Goal: Information Seeking & Learning: Understand process/instructions

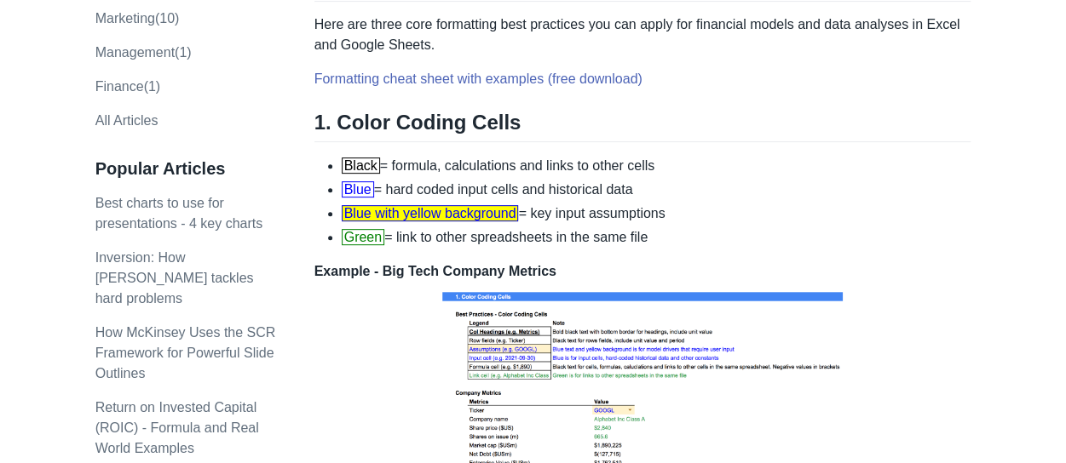
scroll to position [256, 0]
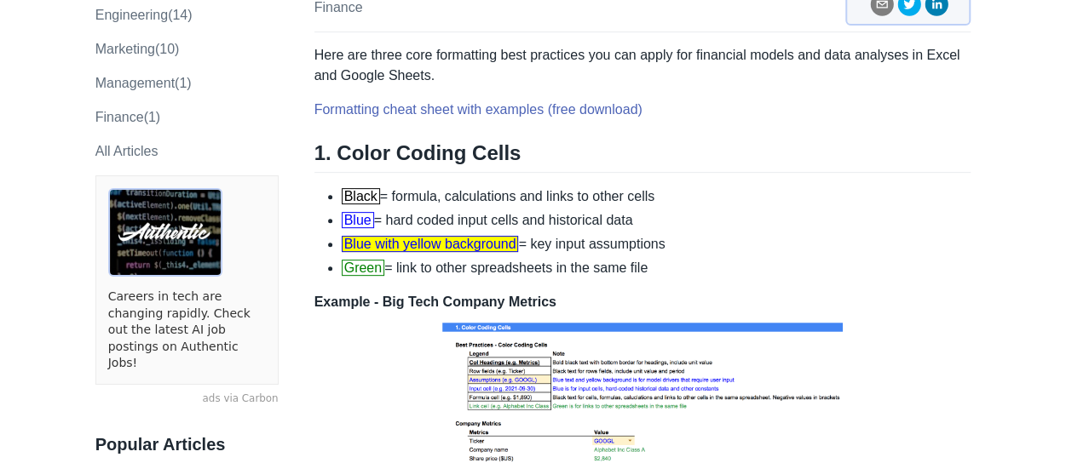
drag, startPoint x: 681, startPoint y: 204, endPoint x: 612, endPoint y: 204, distance: 69.0
click at [612, 234] on li "Blue with yellow background = key input assumptions" at bounding box center [657, 244] width 630 height 20
click at [611, 234] on li "Blue with yellow background = key input assumptions" at bounding box center [657, 244] width 630 height 20
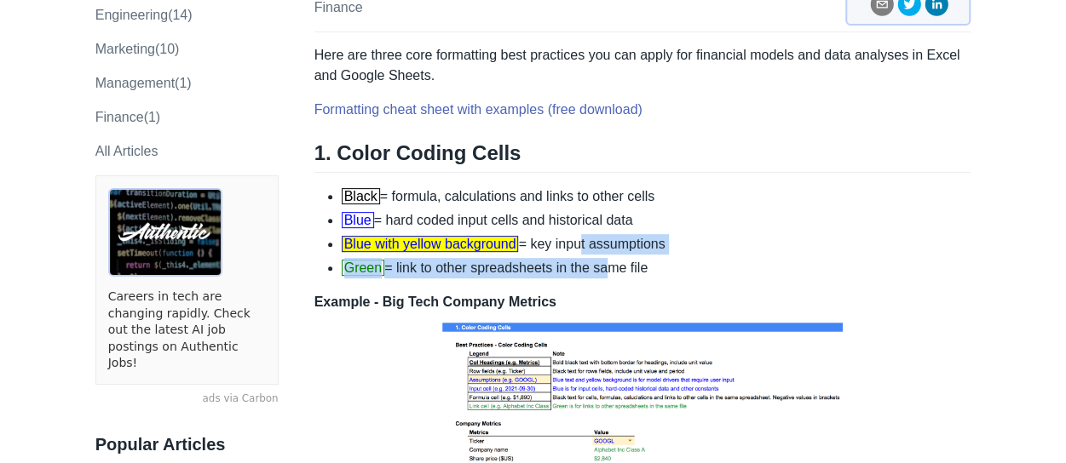
drag, startPoint x: 578, startPoint y: 210, endPoint x: 604, endPoint y: 225, distance: 30.1
click at [604, 225] on ul "Black = formula, calculations and links to other cells Blue = hard coded input …" at bounding box center [642, 233] width 657 height 92
click at [604, 258] on li "Green = link to other spreadsheets in the same file" at bounding box center [657, 268] width 630 height 20
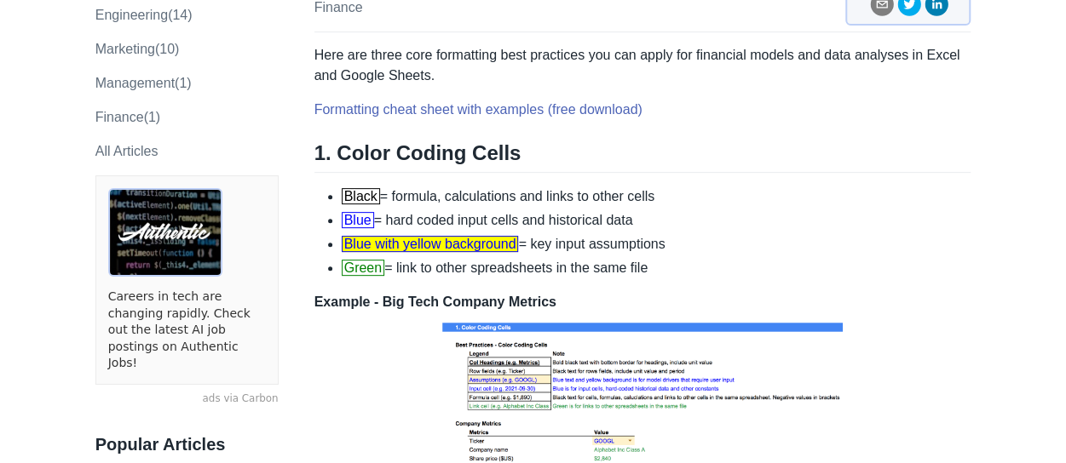
drag, startPoint x: 666, startPoint y: 233, endPoint x: 531, endPoint y: 229, distance: 135.5
click at [531, 258] on li "Green = link to other spreadsheets in the same file" at bounding box center [657, 268] width 630 height 20
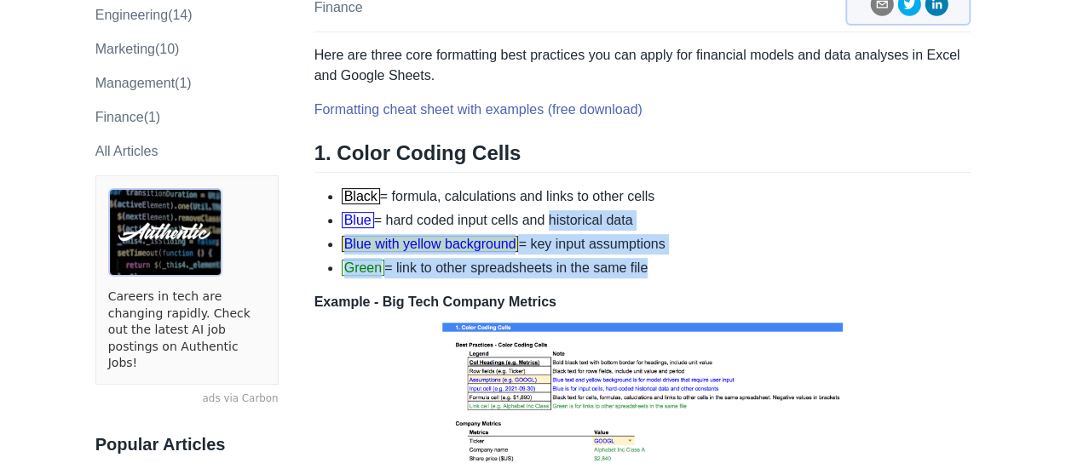
drag, startPoint x: 547, startPoint y: 178, endPoint x: 650, endPoint y: 238, distance: 119.1
click at [650, 238] on ul "Black = formula, calculations and links to other cells Blue = hard coded input …" at bounding box center [642, 233] width 657 height 92
click at [650, 258] on li "Green = link to other spreadsheets in the same file" at bounding box center [657, 268] width 630 height 20
drag, startPoint x: 650, startPoint y: 237, endPoint x: 589, endPoint y: 236, distance: 61.3
click at [590, 258] on li "Green = link to other spreadsheets in the same file" at bounding box center [657, 268] width 630 height 20
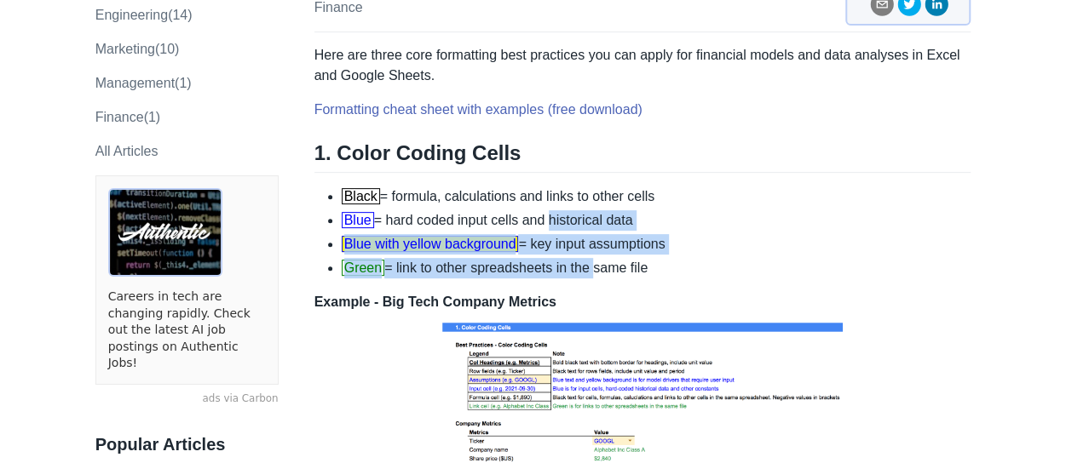
click at [588, 258] on li "Green = link to other spreadsheets in the same file" at bounding box center [657, 268] width 630 height 20
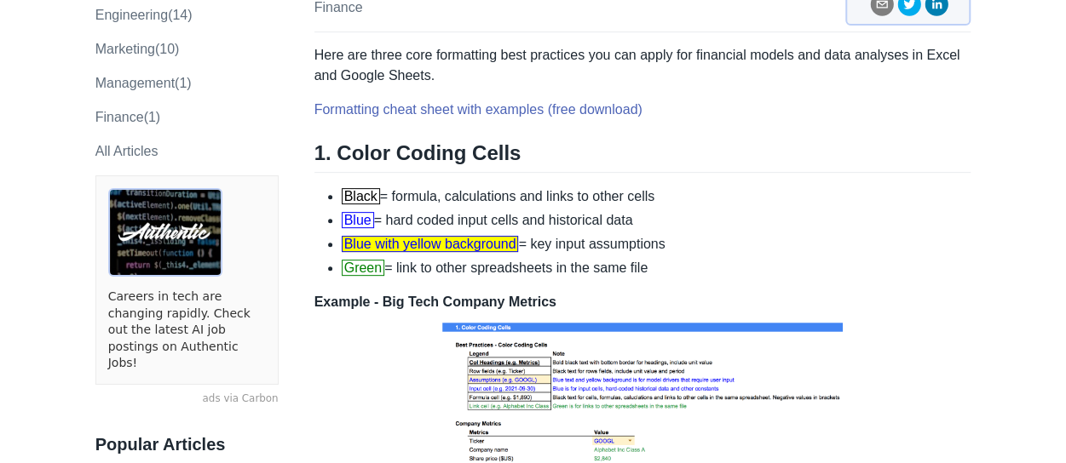
click at [571, 187] on li "Black = formula, calculations and links to other cells" at bounding box center [657, 197] width 630 height 20
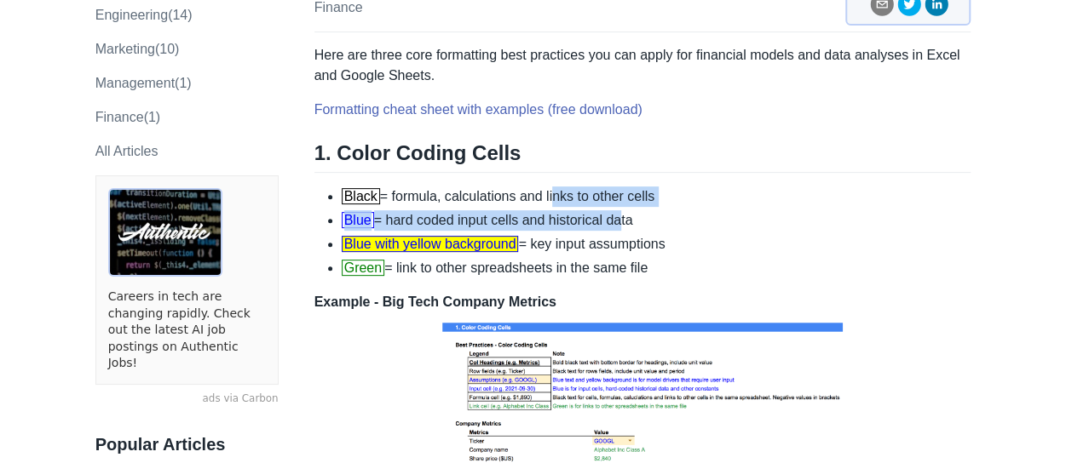
drag, startPoint x: 569, startPoint y: 166, endPoint x: 619, endPoint y: 187, distance: 53.5
click at [619, 187] on ul "Black = formula, calculations and links to other cells Blue = hard coded input …" at bounding box center [642, 233] width 657 height 92
click at [619, 210] on li "Blue = hard coded input cells and historical data" at bounding box center [657, 220] width 630 height 20
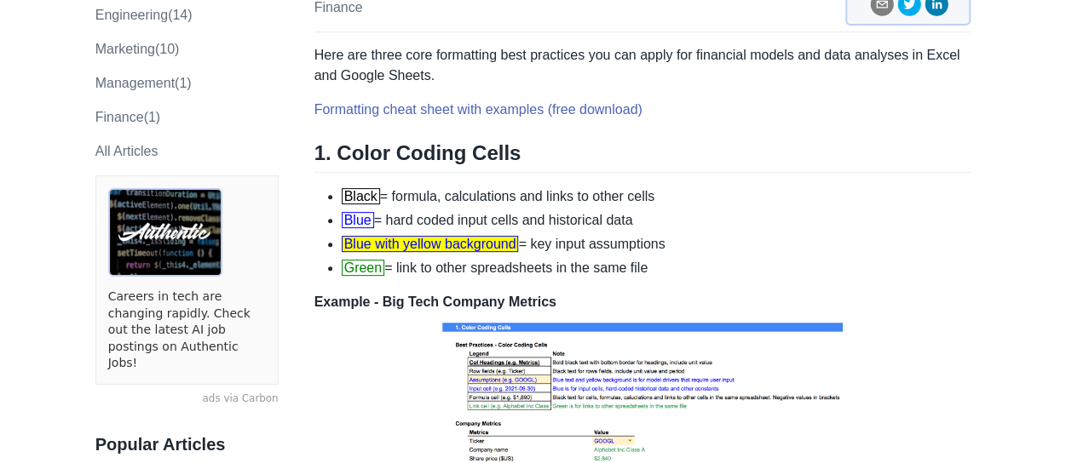
click at [619, 210] on li "Blue = hard coded input cells and historical data" at bounding box center [657, 220] width 630 height 20
drag, startPoint x: 601, startPoint y: 183, endPoint x: 661, endPoint y: 190, distance: 60.0
click at [602, 210] on li "Blue = hard coded input cells and historical data" at bounding box center [657, 220] width 630 height 20
drag, startPoint x: 663, startPoint y: 190, endPoint x: 508, endPoint y: 181, distance: 155.3
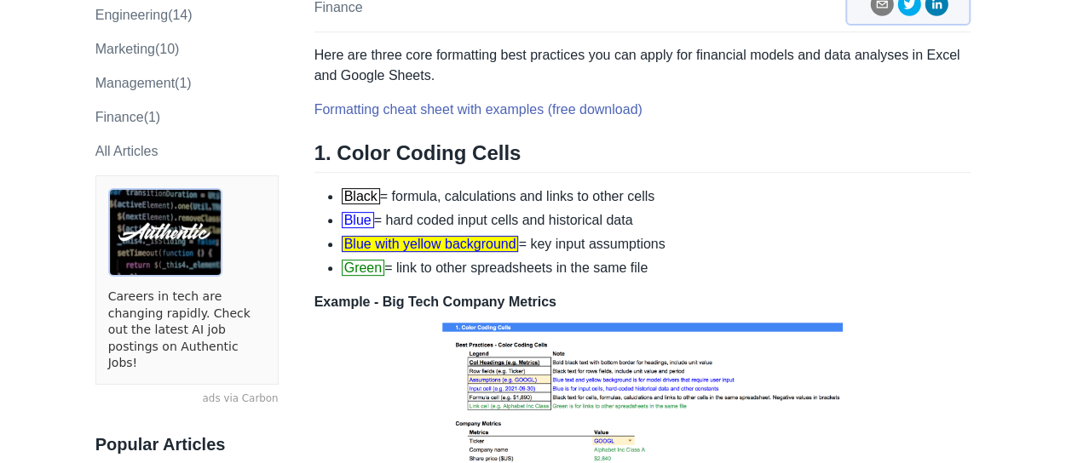
click at [508, 210] on li "Blue = hard coded input cells and historical data" at bounding box center [657, 220] width 630 height 20
drag, startPoint x: 465, startPoint y: 188, endPoint x: 546, endPoint y: 184, distance: 81.0
click at [546, 210] on li "Blue = hard coded input cells and historical data" at bounding box center [657, 220] width 630 height 20
drag, startPoint x: 662, startPoint y: 183, endPoint x: 475, endPoint y: 187, distance: 186.6
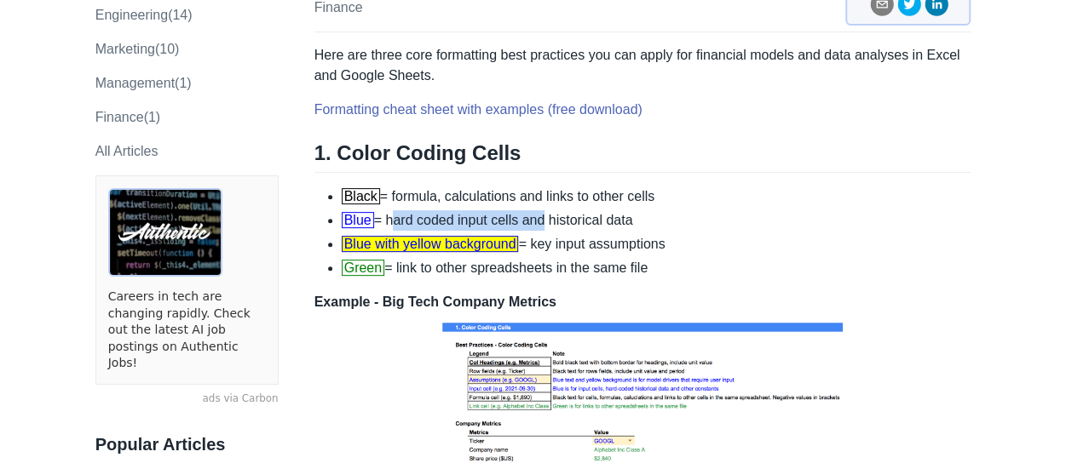
click at [475, 210] on li "Blue = hard coded input cells and historical data" at bounding box center [657, 220] width 630 height 20
drag, startPoint x: 362, startPoint y: 196, endPoint x: 512, endPoint y: 188, distance: 150.1
click at [511, 188] on ul "Black = formula, calculations and links to other cells Blue = hard coded input …" at bounding box center [642, 233] width 657 height 92
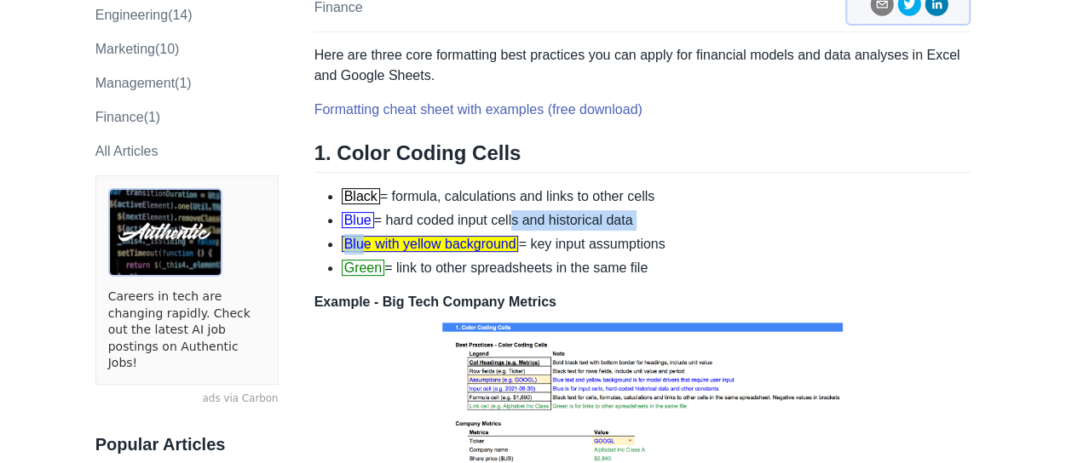
click at [527, 210] on li "Blue = hard coded input cells and historical data" at bounding box center [657, 220] width 630 height 20
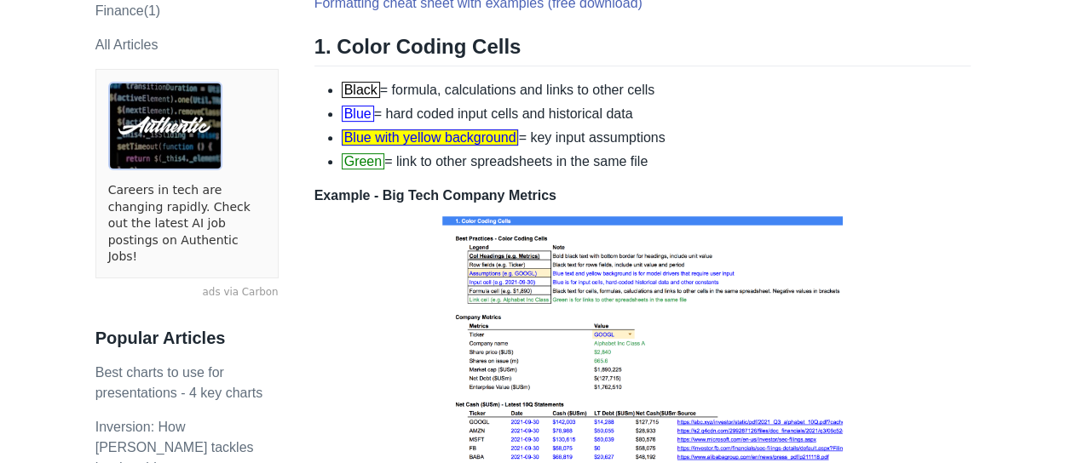
scroll to position [341, 0]
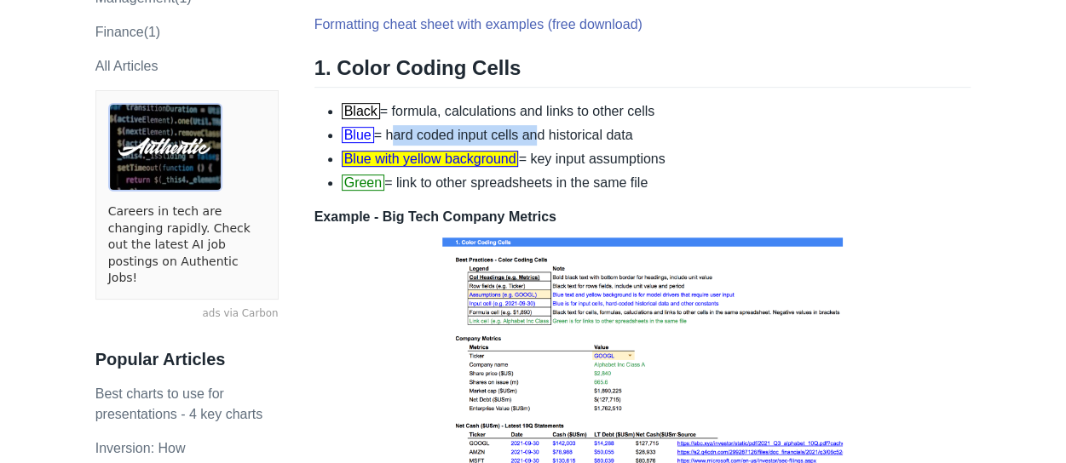
drag, startPoint x: 390, startPoint y: 101, endPoint x: 533, endPoint y: 106, distance: 143.2
click at [533, 125] on li "Blue = hard coded input cells and historical data" at bounding box center [657, 135] width 630 height 20
drag, startPoint x: 388, startPoint y: 98, endPoint x: 667, endPoint y: 105, distance: 278.7
click at [667, 125] on li "Blue = hard coded input cells and historical data" at bounding box center [657, 135] width 630 height 20
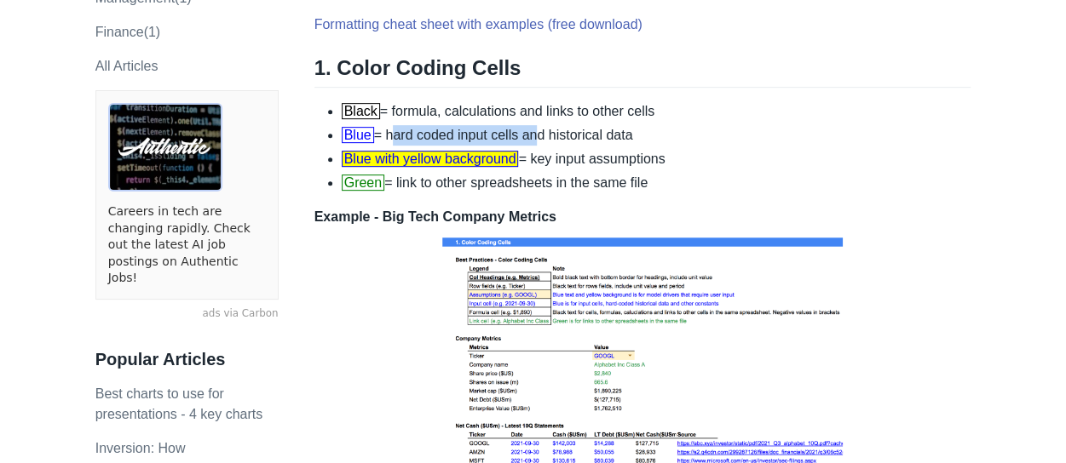
click at [667, 125] on li "Blue = hard coded input cells and historical data" at bounding box center [657, 135] width 630 height 20
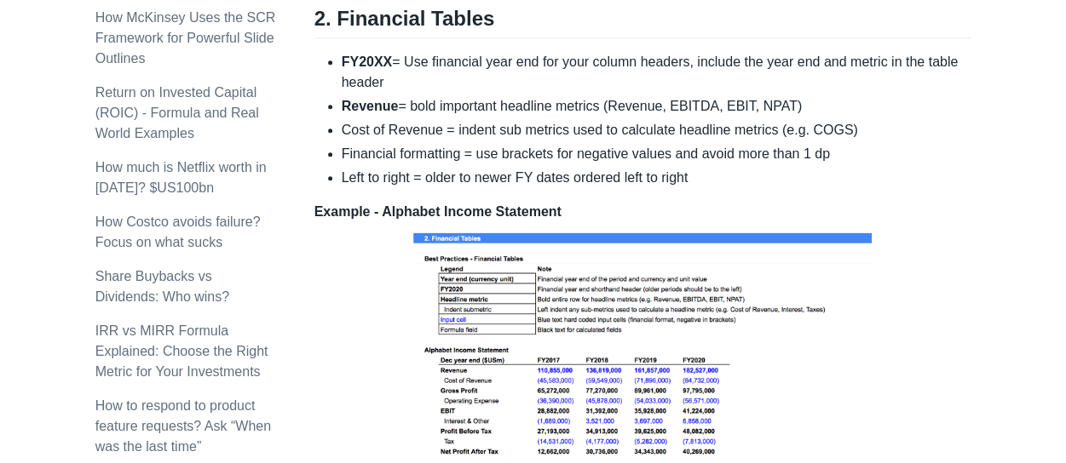
scroll to position [852, 0]
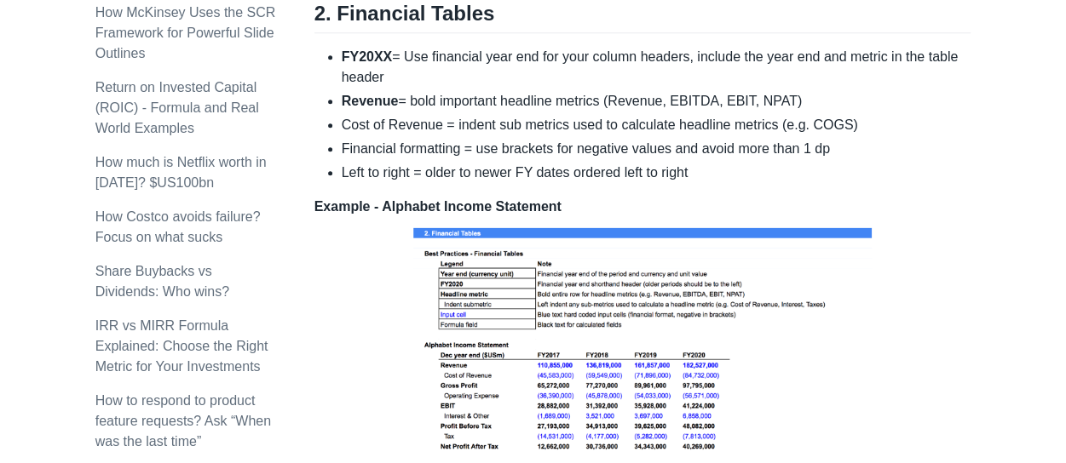
click at [541, 163] on li "Left to right = older to newer FY dates ordered left to right" at bounding box center [657, 173] width 630 height 20
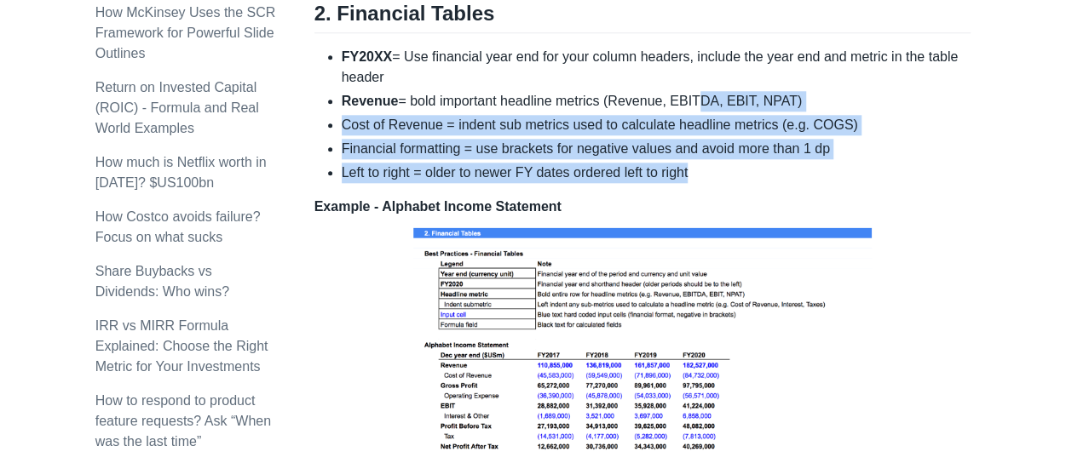
drag, startPoint x: 762, startPoint y: 127, endPoint x: 682, endPoint y: 63, distance: 101.8
click at [682, 63] on ul "FY20XX = Use financial year end for your column headers, include the year end a…" at bounding box center [642, 115] width 657 height 136
click at [682, 91] on li "Revenue = bold important headline metrics (Revenue, EBITDA, EBIT, NPAT)" at bounding box center [657, 101] width 630 height 20
